Goal: Information Seeking & Learning: Check status

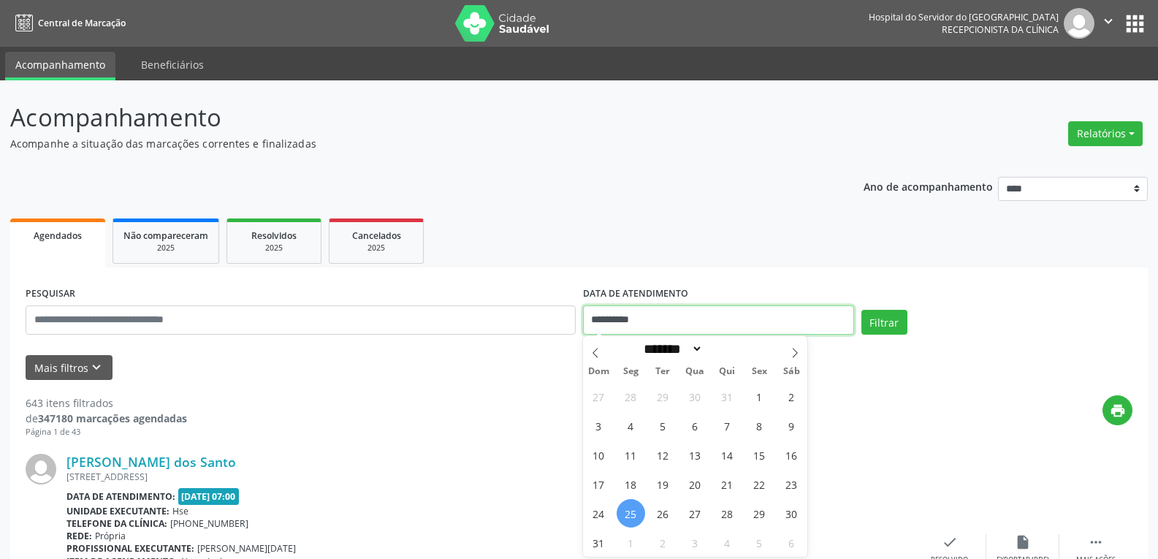
drag, startPoint x: 674, startPoint y: 328, endPoint x: 523, endPoint y: 326, distance: 150.6
click at [523, 326] on div "**********" at bounding box center [579, 314] width 1115 height 62
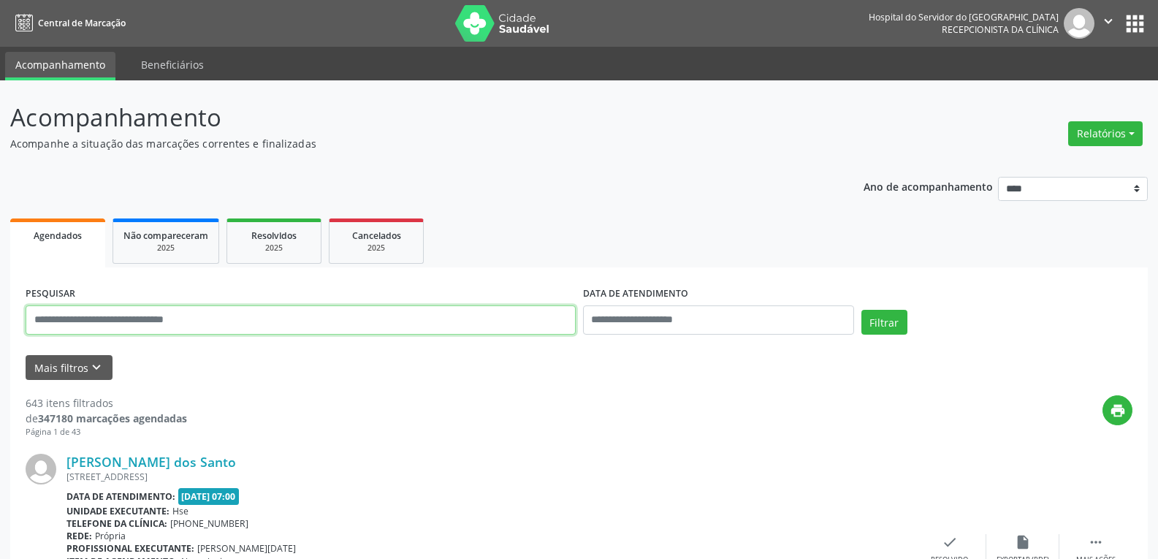
click at [235, 317] on input "text" at bounding box center [301, 319] width 550 height 29
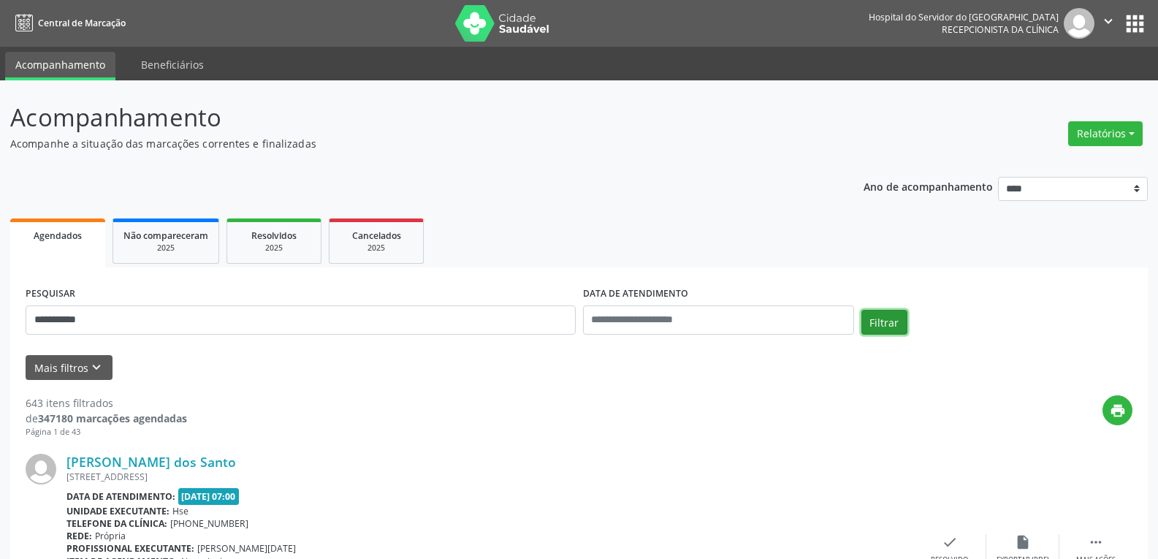
click at [867, 322] on button "Filtrar" at bounding box center [885, 322] width 46 height 25
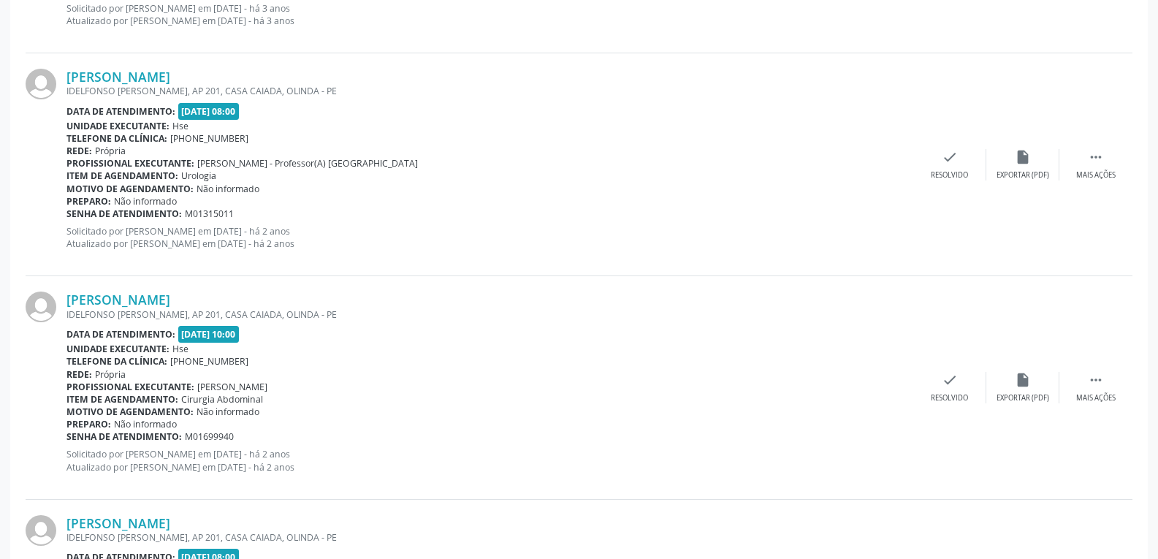
scroll to position [1020, 0]
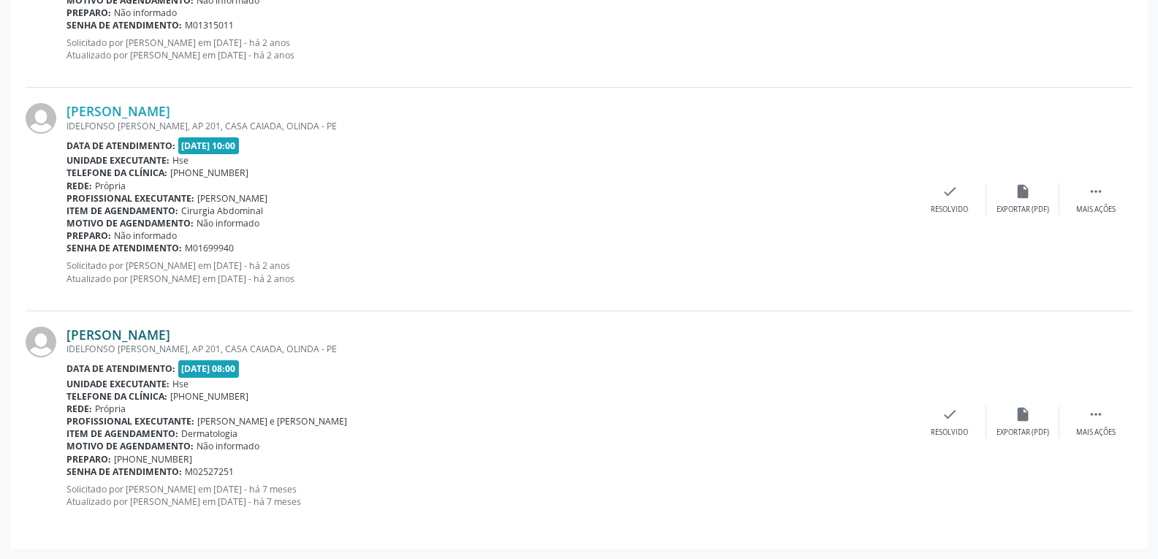
click at [159, 335] on link "[PERSON_NAME]" at bounding box center [119, 335] width 104 height 16
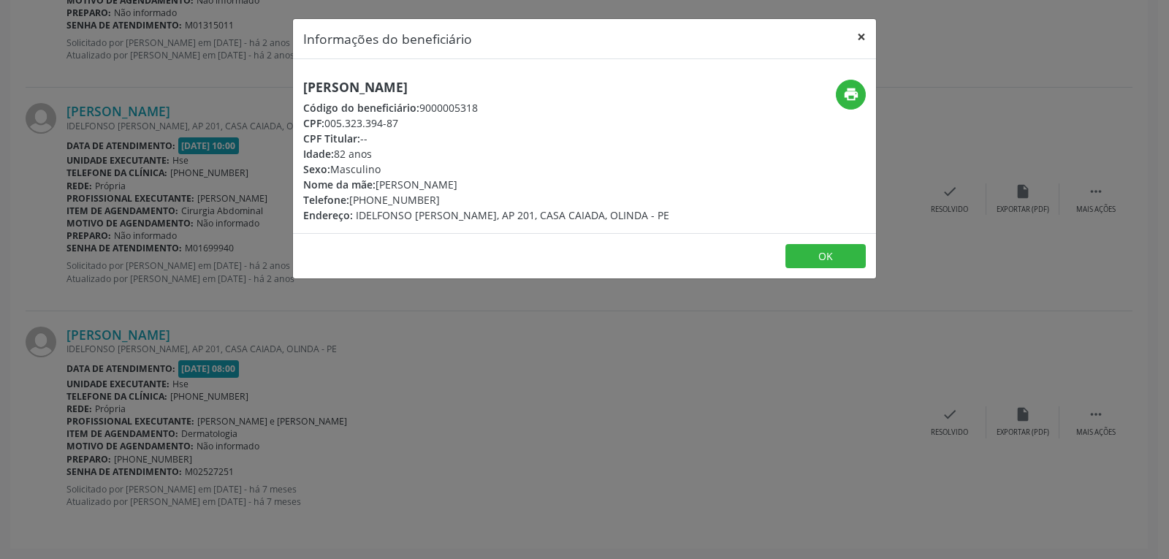
click at [860, 37] on button "×" at bounding box center [861, 37] width 29 height 36
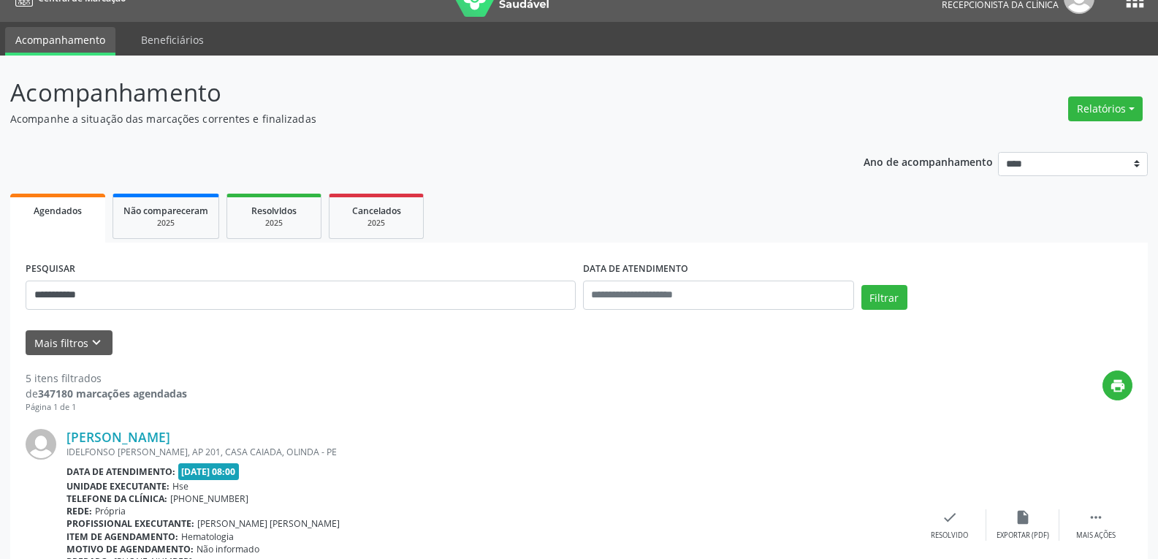
scroll to position [0, 0]
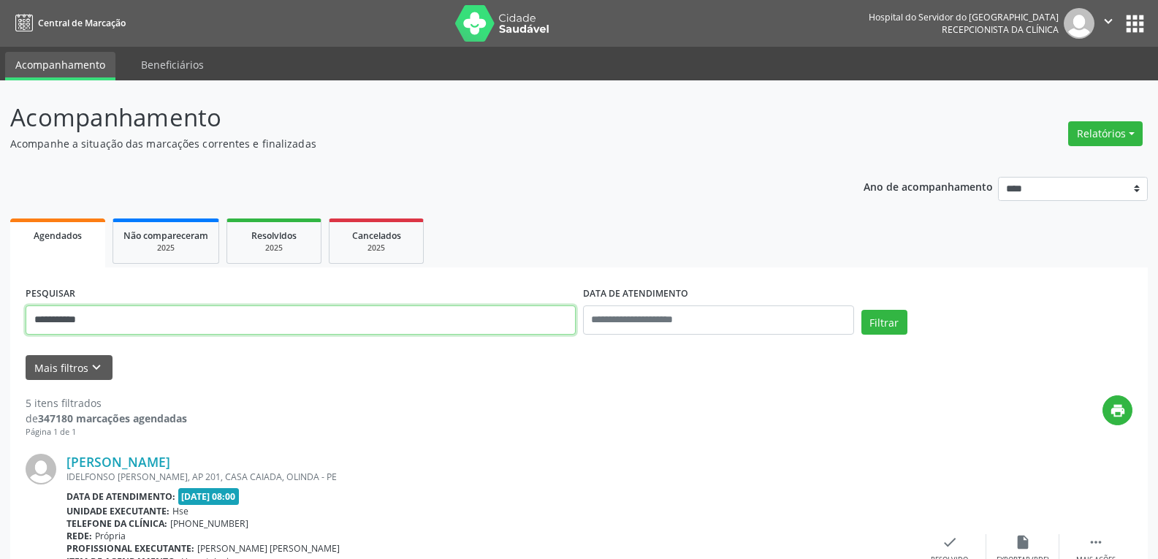
drag, startPoint x: 135, startPoint y: 319, endPoint x: 0, endPoint y: 314, distance: 135.3
click at [862, 310] on button "Filtrar" at bounding box center [885, 322] width 46 height 25
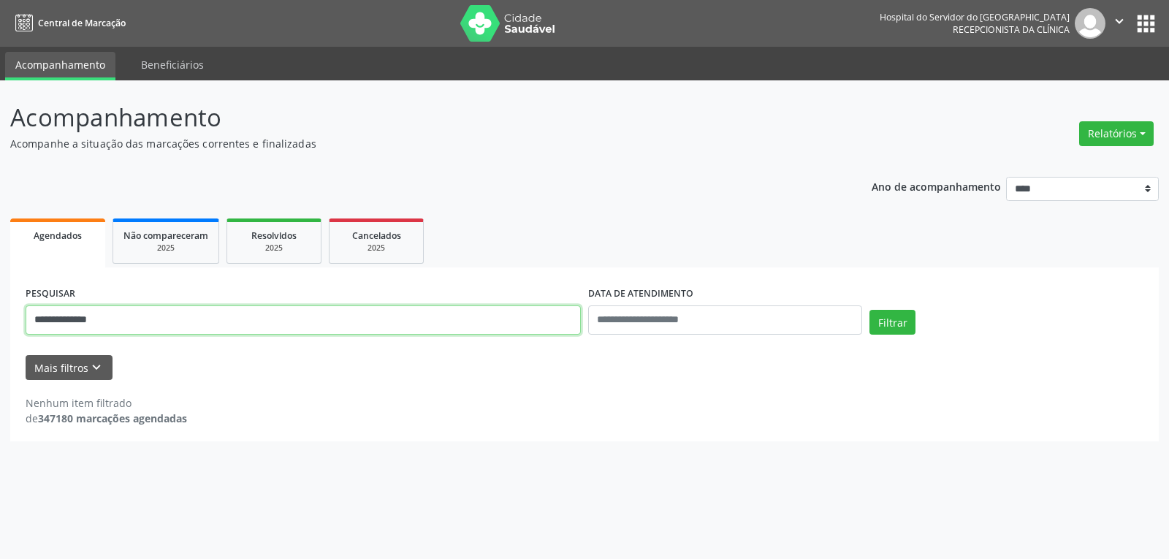
drag, startPoint x: 191, startPoint y: 311, endPoint x: 0, endPoint y: 290, distance: 192.6
click at [0, 290] on div "**********" at bounding box center [584, 319] width 1169 height 479
click at [870, 310] on button "Filtrar" at bounding box center [893, 322] width 46 height 25
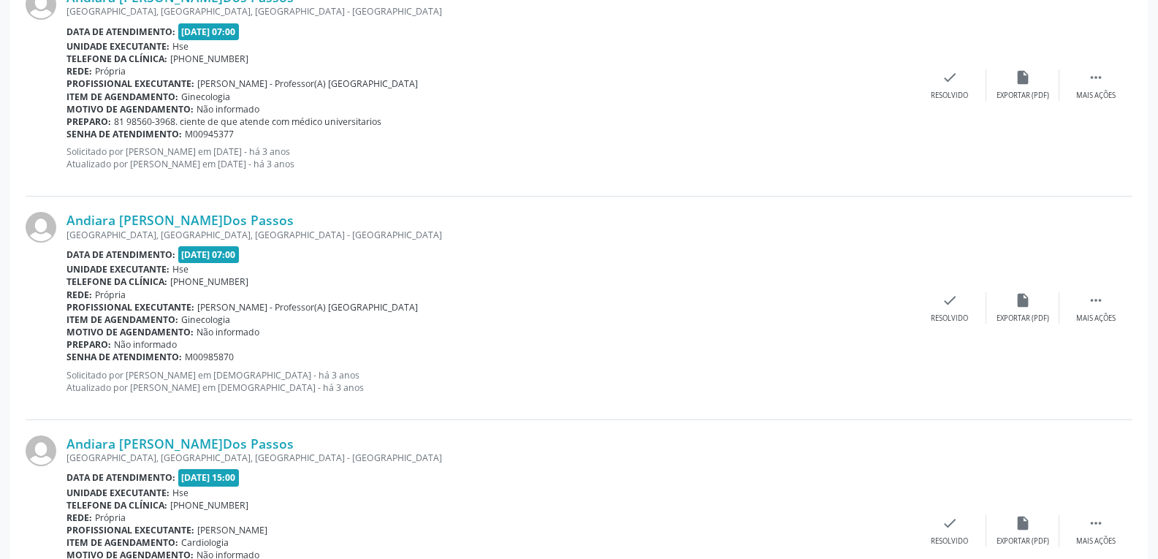
scroll to position [3295, 0]
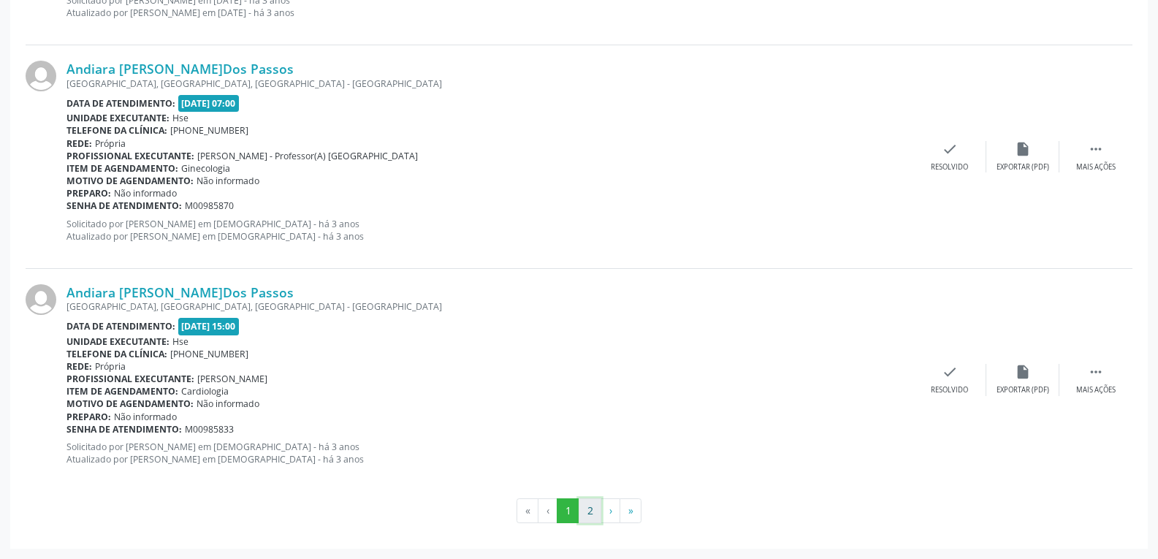
click at [594, 509] on button "2" at bounding box center [590, 510] width 23 height 25
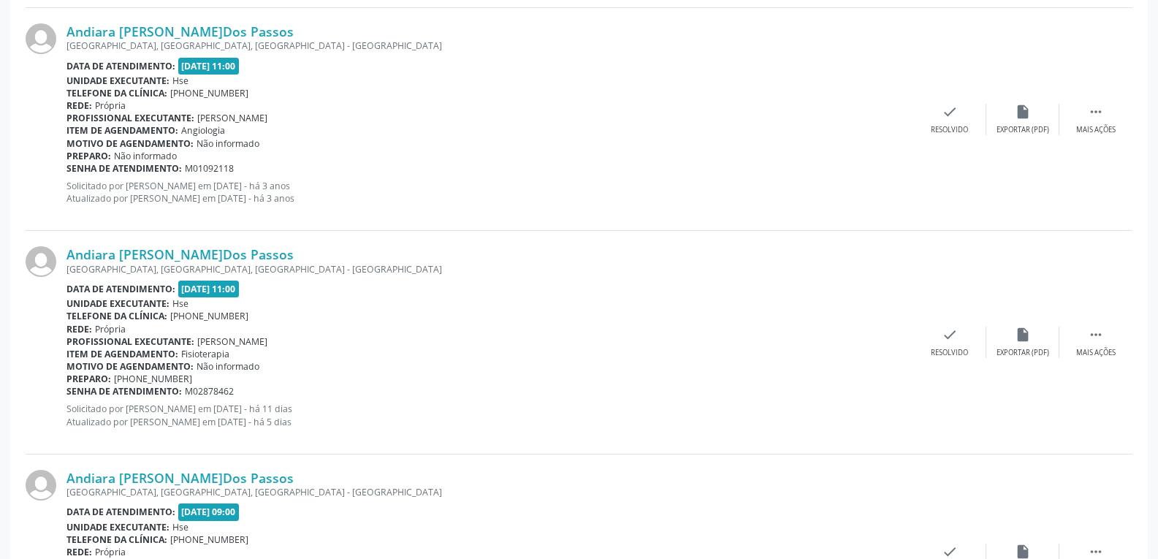
scroll to position [1050, 0]
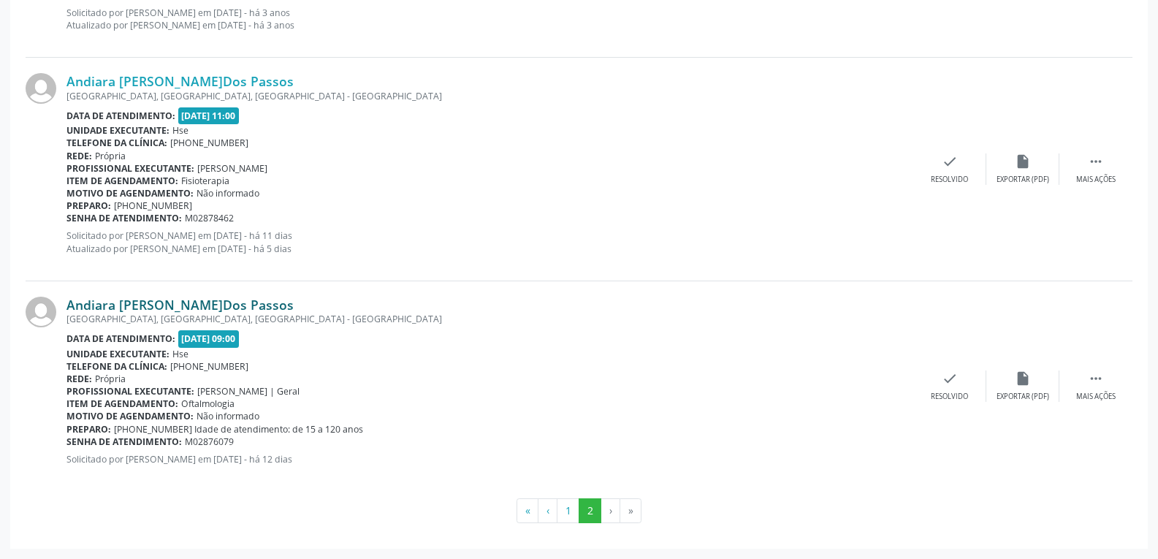
click at [117, 298] on link "Andiara [PERSON_NAME]Dos Passos" at bounding box center [180, 305] width 227 height 16
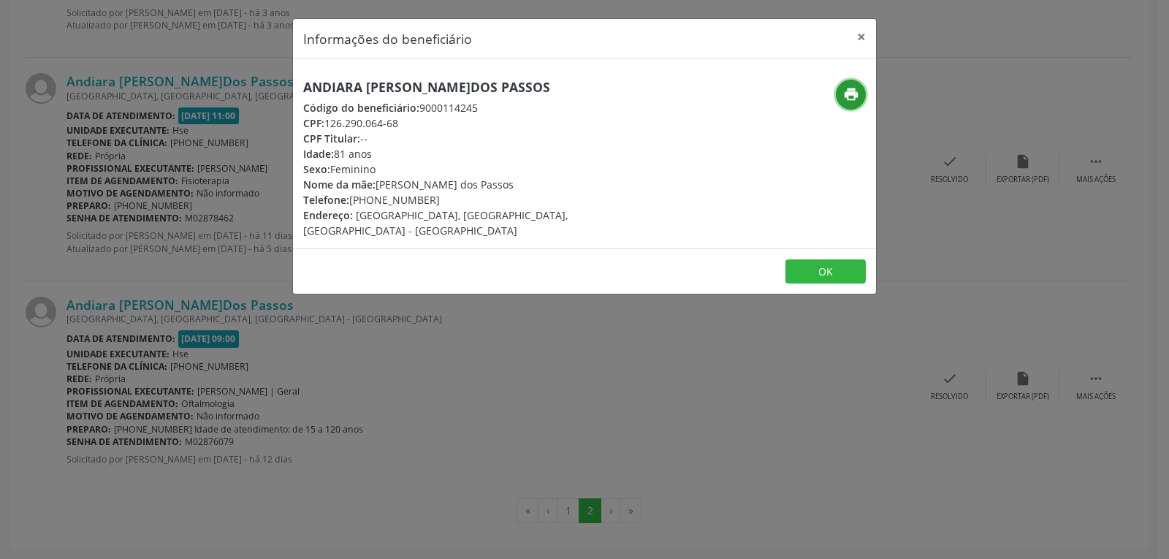
click at [840, 99] on button "print" at bounding box center [851, 95] width 30 height 30
drag, startPoint x: 330, startPoint y: 125, endPoint x: 435, endPoint y: 120, distance: 105.4
click at [435, 120] on div "CPF: 126.290.064-68" at bounding box center [487, 122] width 368 height 15
copy div "126.290.064-68"
click at [375, 199] on div "Telefone: [PHONE_NUMBER]" at bounding box center [487, 199] width 368 height 15
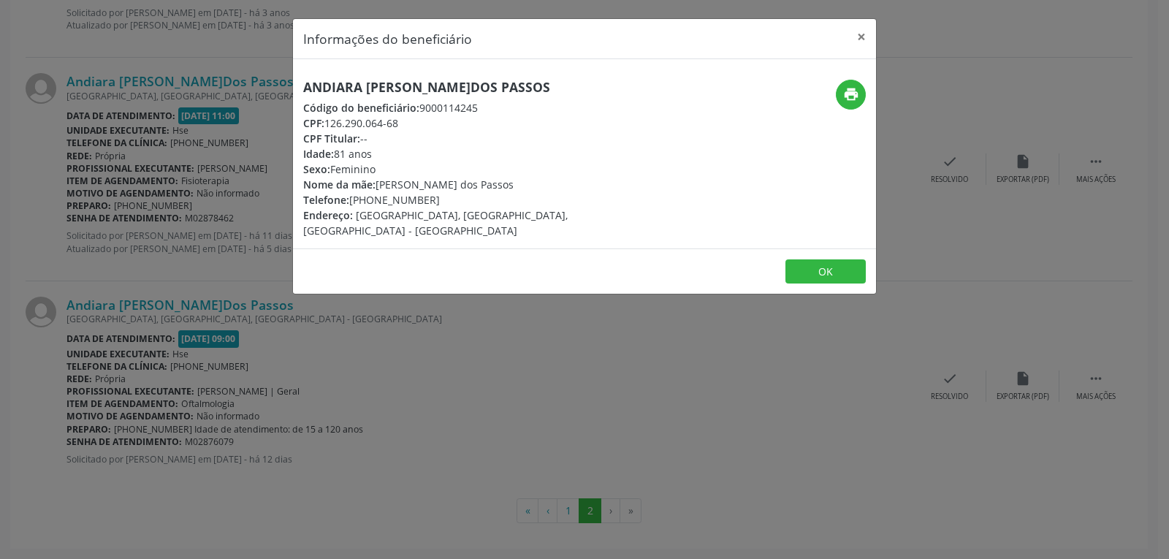
drag, startPoint x: 373, startPoint y: 201, endPoint x: 457, endPoint y: 197, distance: 83.4
click at [457, 197] on div "Telefone: [PHONE_NUMBER]" at bounding box center [487, 199] width 368 height 15
copy div "98404-0466"
click at [857, 38] on button "×" at bounding box center [861, 37] width 29 height 36
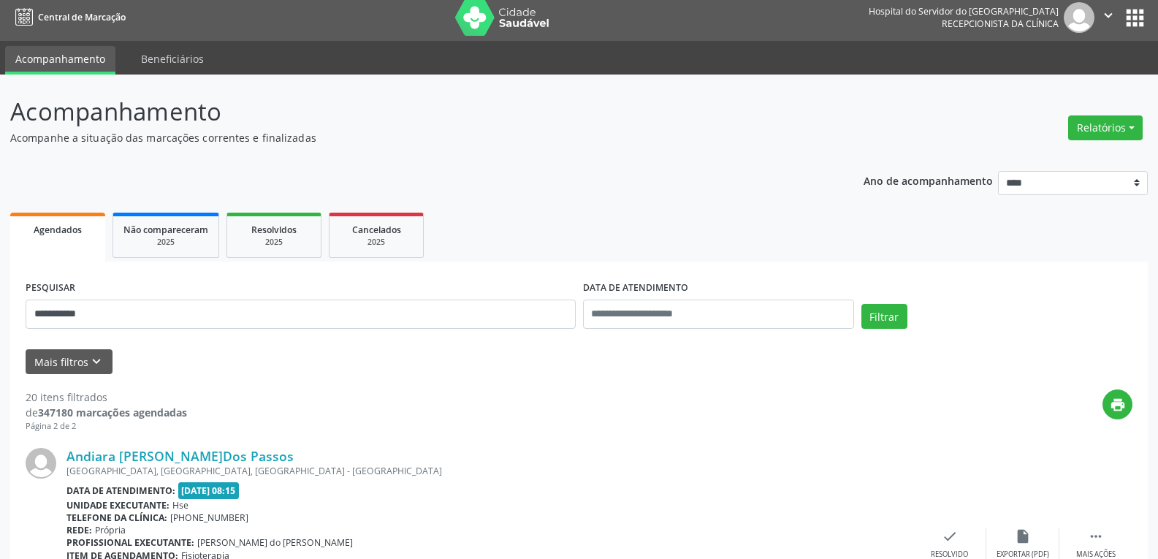
scroll to position [0, 0]
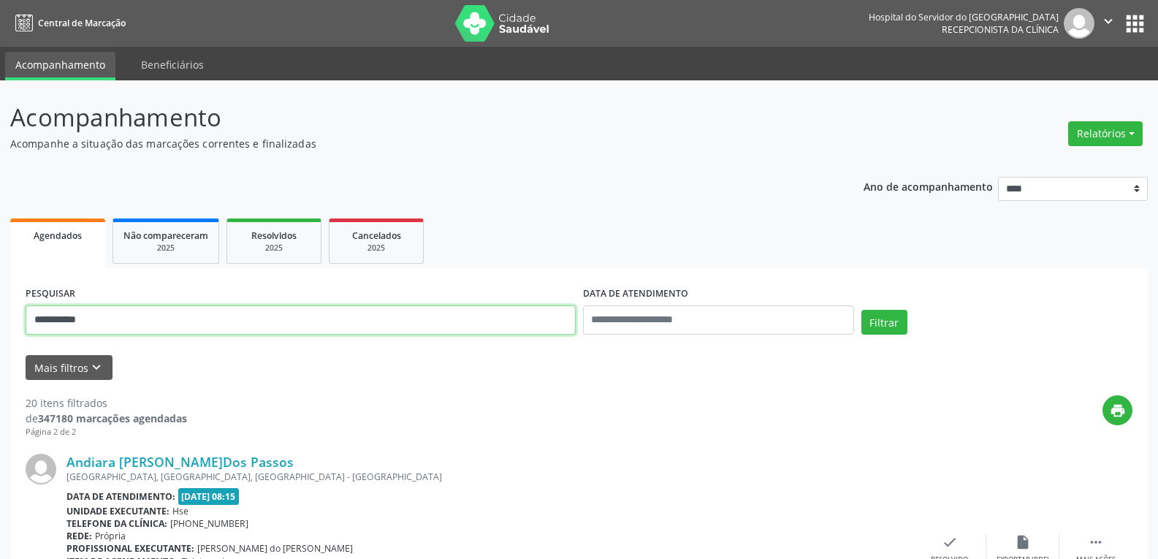
drag, startPoint x: 120, startPoint y: 325, endPoint x: 0, endPoint y: 298, distance: 122.9
click at [862, 310] on button "Filtrar" at bounding box center [885, 322] width 46 height 25
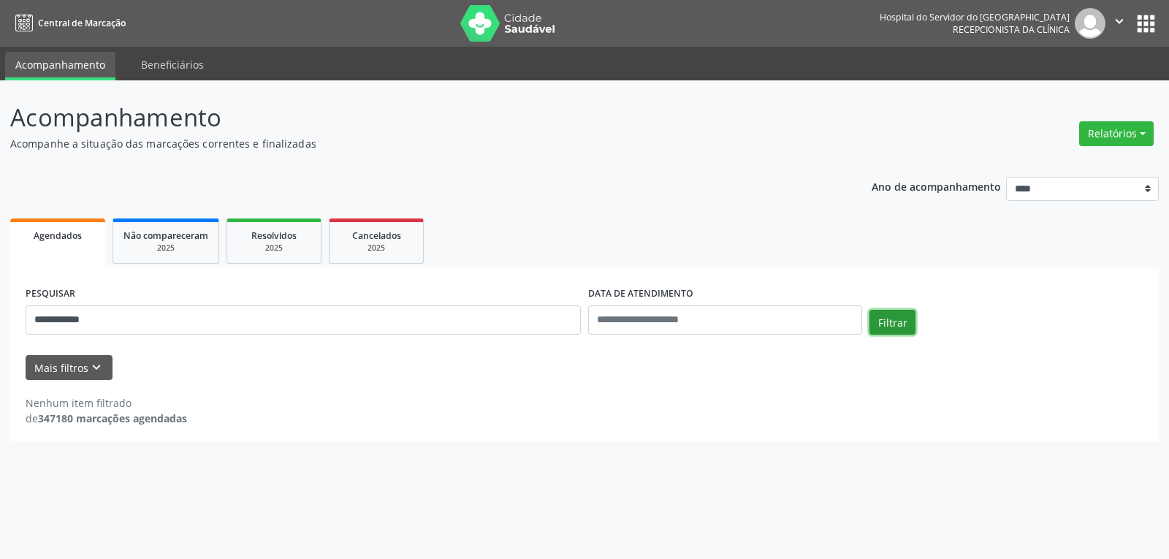
click at [892, 321] on button "Filtrar" at bounding box center [893, 322] width 46 height 25
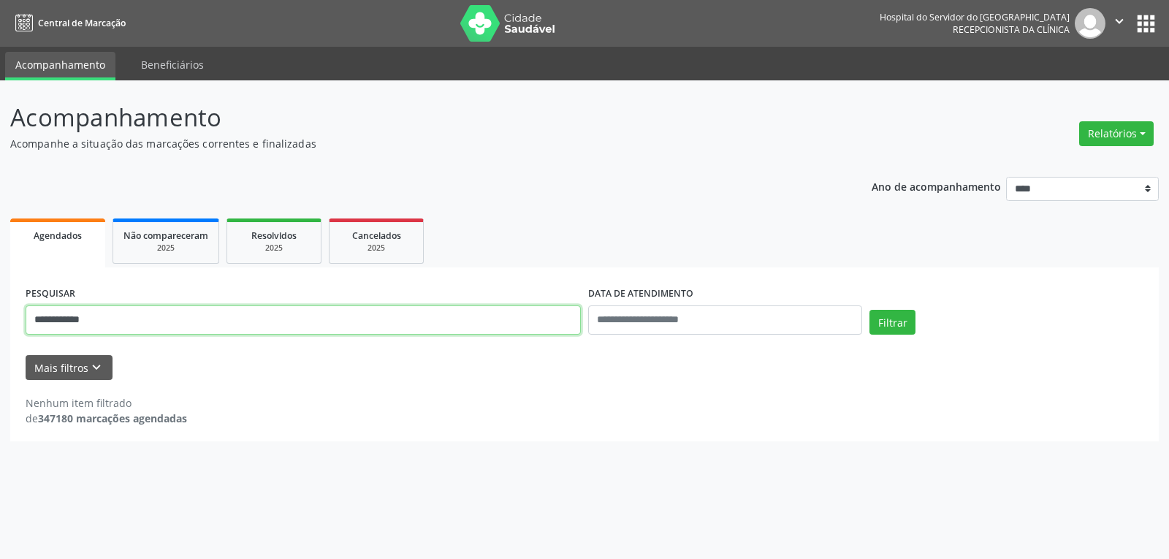
drag, startPoint x: 121, startPoint y: 319, endPoint x: 0, endPoint y: 303, distance: 121.8
click at [0, 308] on div "**********" at bounding box center [584, 319] width 1169 height 479
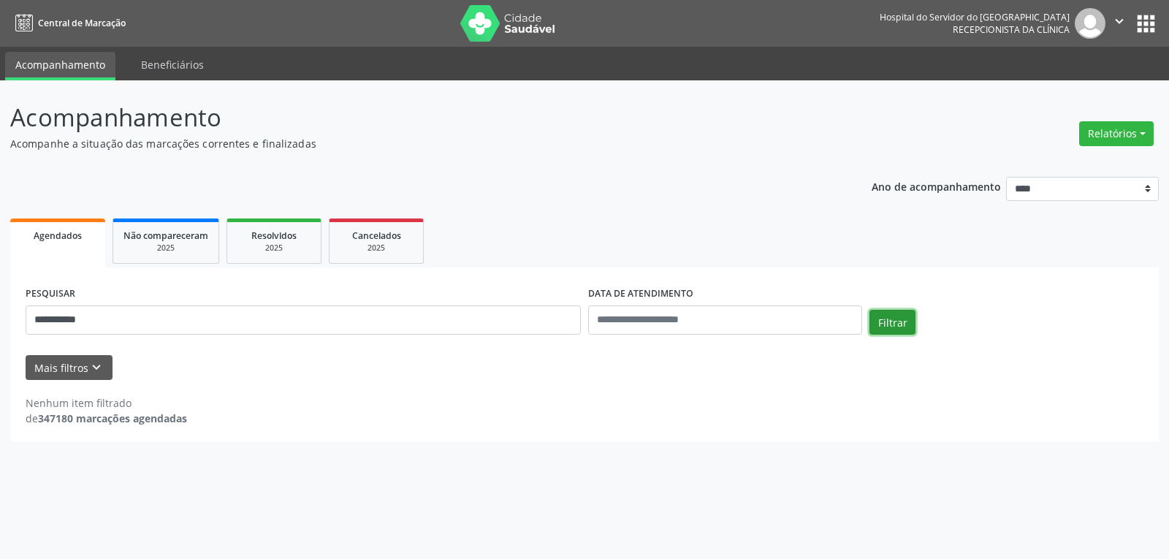
click at [913, 324] on button "Filtrar" at bounding box center [893, 322] width 46 height 25
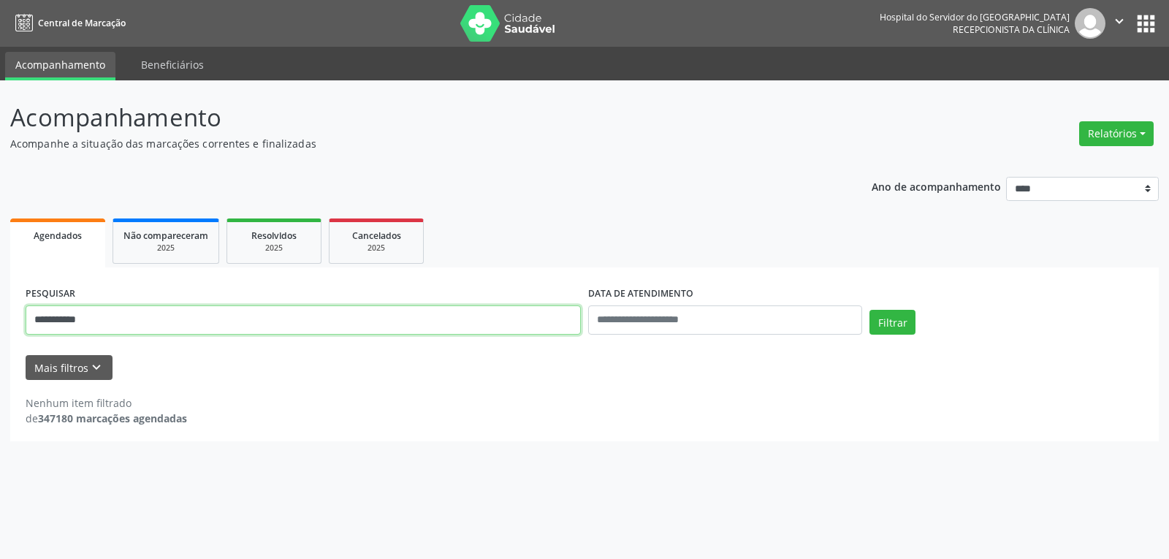
drag, startPoint x: 128, startPoint y: 324, endPoint x: 0, endPoint y: 325, distance: 127.9
click at [0, 325] on div "**********" at bounding box center [584, 319] width 1169 height 479
click at [870, 310] on button "Filtrar" at bounding box center [893, 322] width 46 height 25
click at [56, 319] on input "********" at bounding box center [303, 319] width 555 height 29
type input "********"
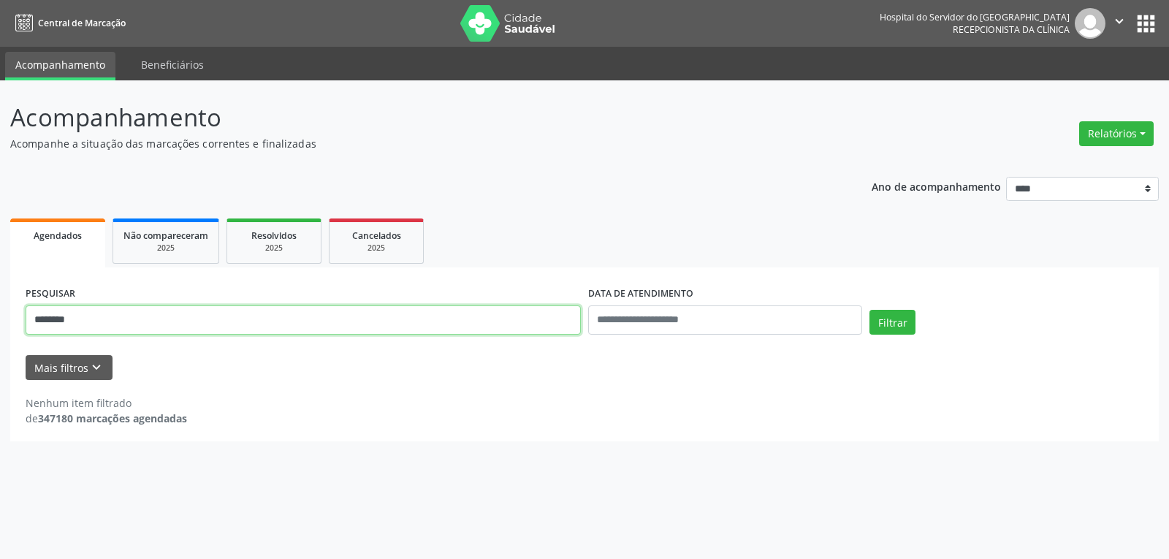
click at [870, 310] on button "Filtrar" at bounding box center [893, 322] width 46 height 25
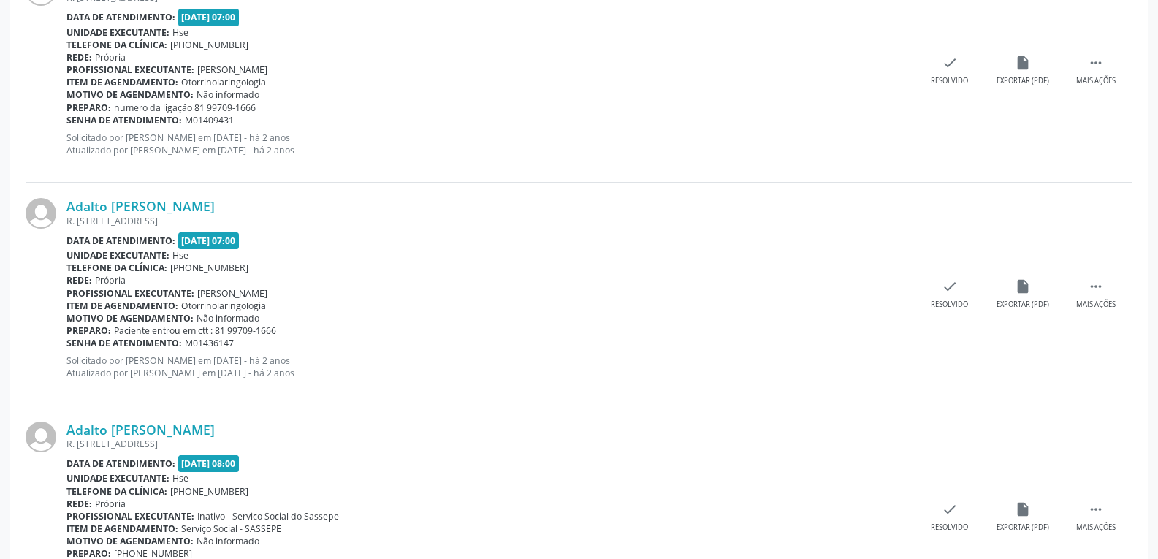
scroll to position [2583, 0]
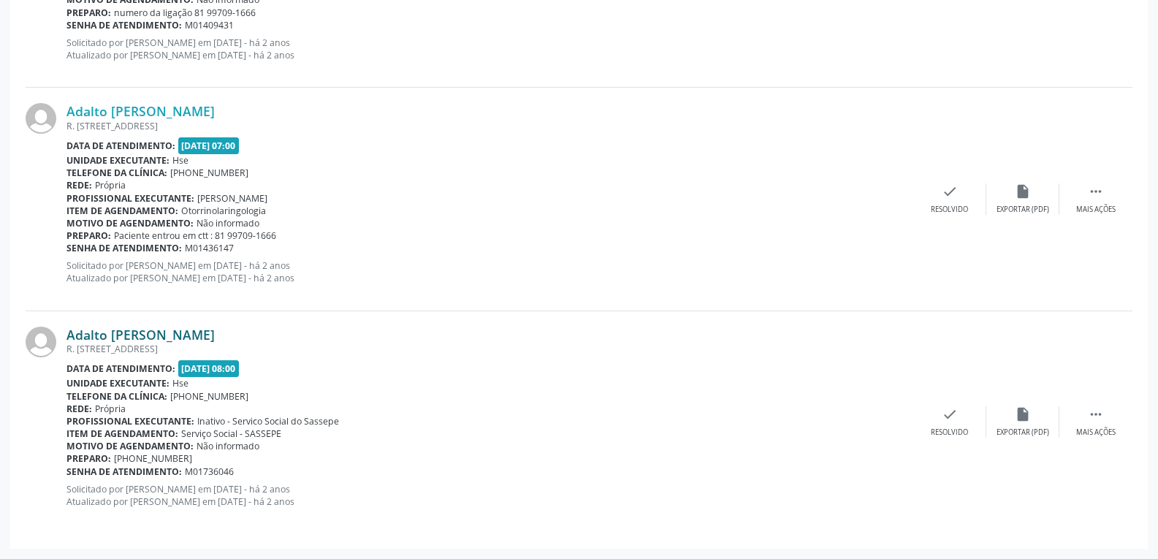
click at [121, 335] on link "Adalto [PERSON_NAME]" at bounding box center [141, 335] width 148 height 16
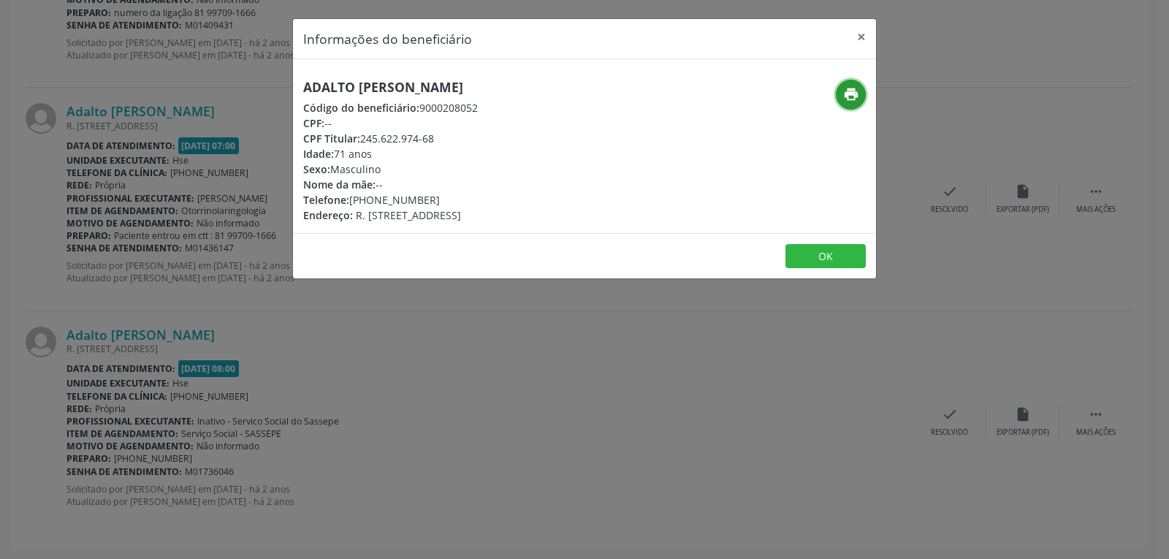
click at [840, 96] on button "print" at bounding box center [851, 95] width 30 height 30
drag, startPoint x: 360, startPoint y: 139, endPoint x: 504, endPoint y: 138, distance: 144.0
click at [478, 138] on div "CPF Titular: 245.622.974-68" at bounding box center [390, 138] width 175 height 15
copy div "245.622.974-68"
drag, startPoint x: 371, startPoint y: 201, endPoint x: 449, endPoint y: 197, distance: 78.3
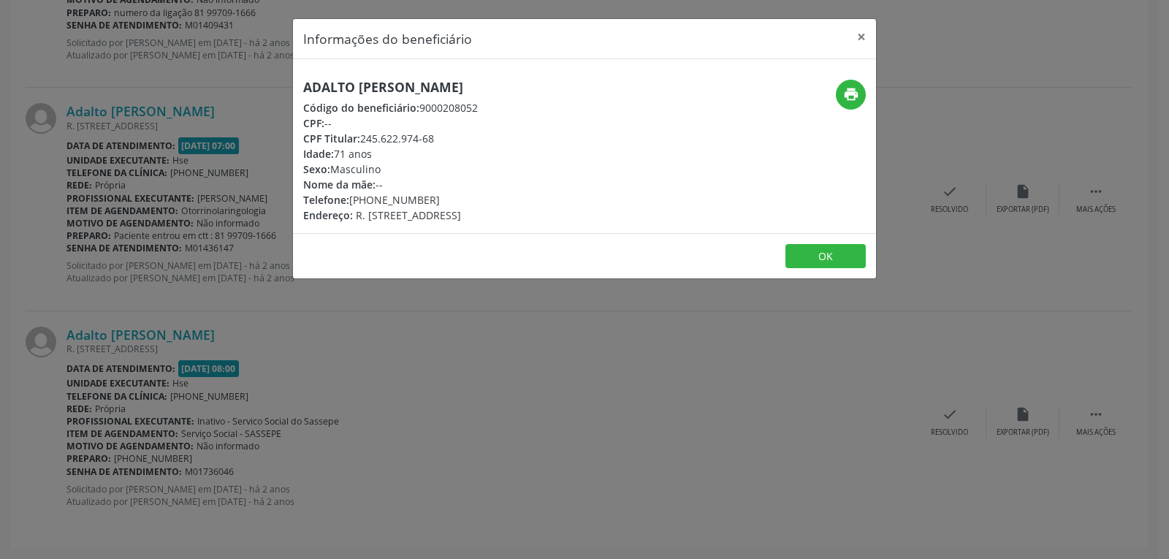
click at [449, 197] on div "Telefone: [PHONE_NUMBER]" at bounding box center [390, 199] width 175 height 15
copy div "99709-1666"
click at [858, 35] on button "×" at bounding box center [861, 37] width 29 height 36
